Goal: Task Accomplishment & Management: Complete application form

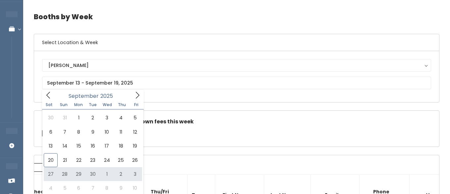
type input "September 27 to October 3"
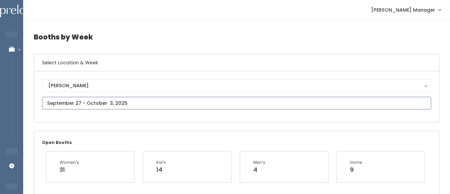
click at [58, 102] on input "text" at bounding box center [236, 103] width 389 height 13
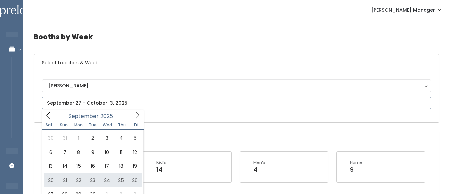
type input "September 20 to September 26"
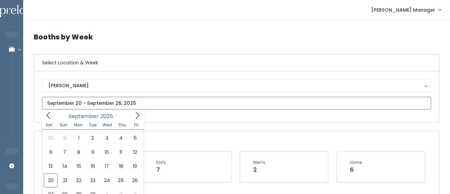
click at [95, 104] on input "text" at bounding box center [236, 103] width 389 height 13
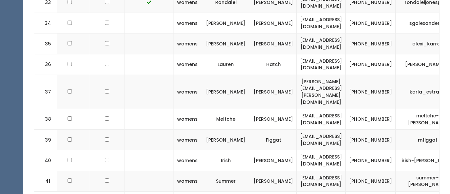
scroll to position [0, 89]
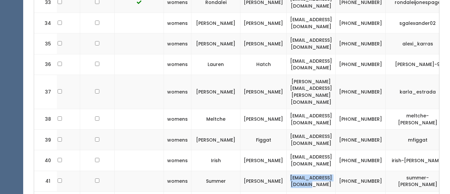
drag, startPoint x: 297, startPoint y: 160, endPoint x: 364, endPoint y: 162, distance: 66.3
click at [336, 171] on td "summercowhig@gmail.com" at bounding box center [311, 181] width 49 height 21
copy td "summercowhig@gmail.com"
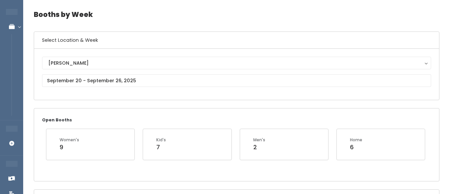
scroll to position [0, 0]
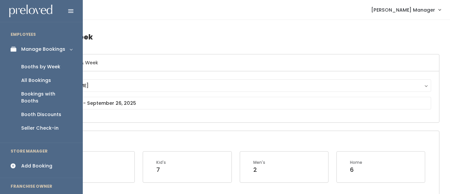
click at [19, 163] on icon at bounding box center [15, 166] width 9 height 6
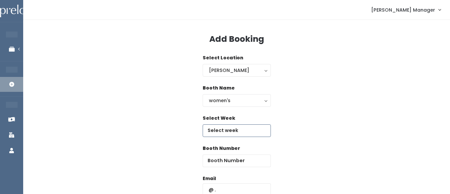
click at [221, 129] on input "text" at bounding box center [237, 130] width 68 height 13
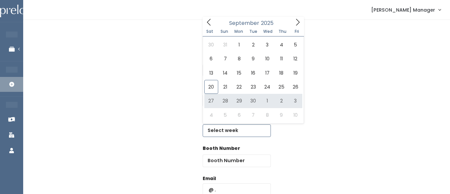
type input "[DATE] to [DATE]"
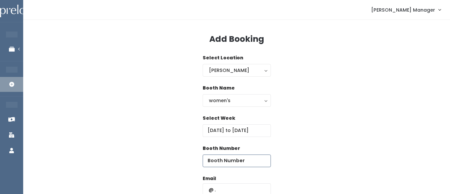
click at [250, 162] on input "number" at bounding box center [237, 160] width 68 height 13
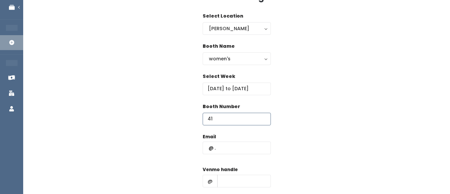
type input "41"
click at [234, 149] on input "text" at bounding box center [237, 147] width 68 height 13
paste input "summercowhig@gmail.com"
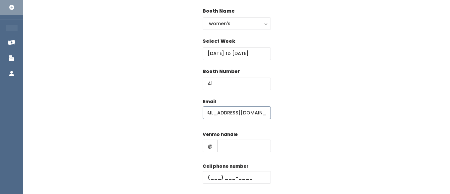
scroll to position [83, 0]
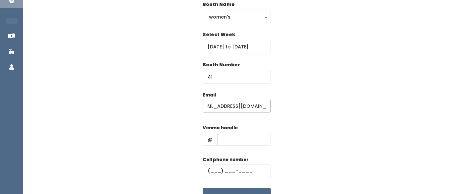
type input "summercowhig@gmail.com"
click at [235, 141] on input "text" at bounding box center [244, 139] width 54 height 13
type input "hhhh"
click at [219, 169] on input "text" at bounding box center [237, 170] width 68 height 13
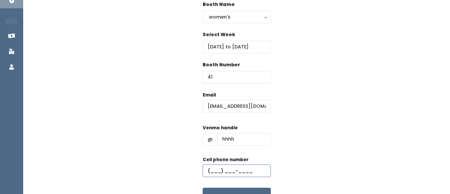
type input "(555) 555-5555"
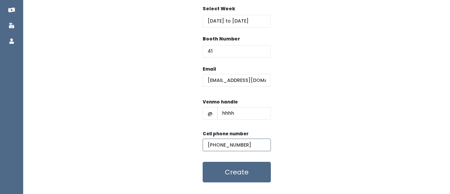
scroll to position [110, 0]
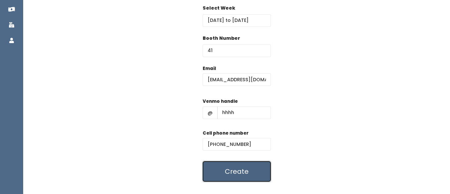
click at [235, 172] on button "Create" at bounding box center [237, 171] width 68 height 21
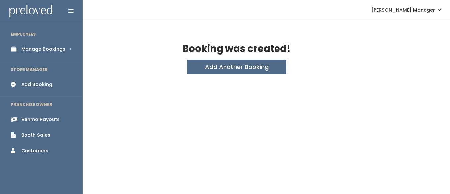
click at [34, 53] on link "Manage Bookings" at bounding box center [41, 49] width 83 height 15
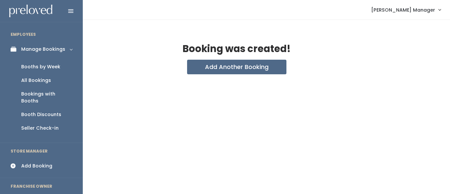
click at [37, 67] on div "Booths by Week" at bounding box center [40, 66] width 39 height 7
